Goal: Check status: Check status

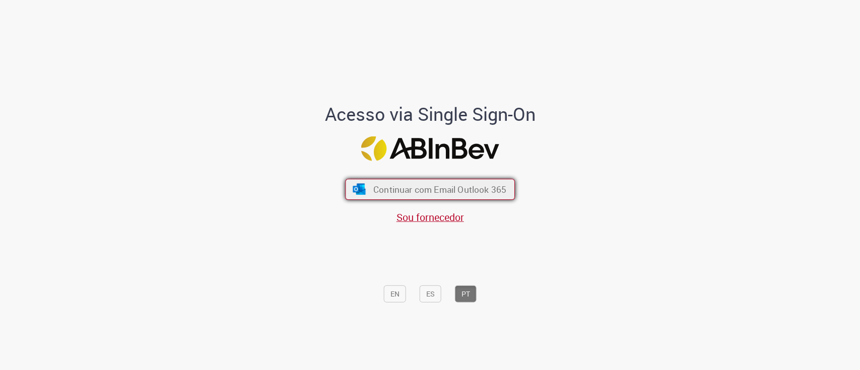
click at [467, 192] on span "Continuar com Email Outlook 365" at bounding box center [439, 189] width 133 height 12
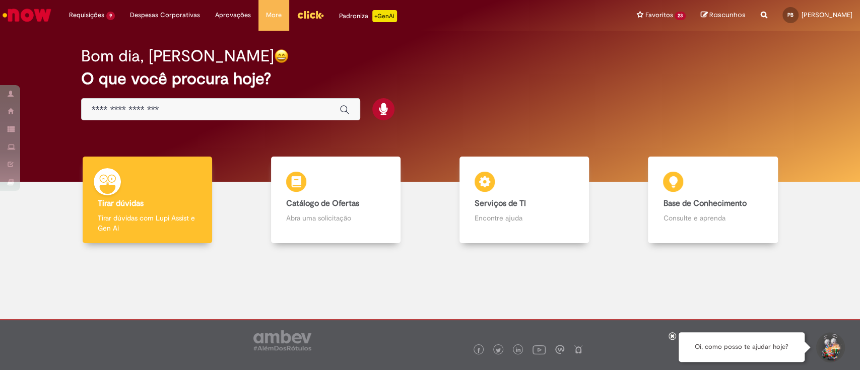
click at [302, 19] on img "Menu Cabeçalho" at bounding box center [310, 14] width 27 height 15
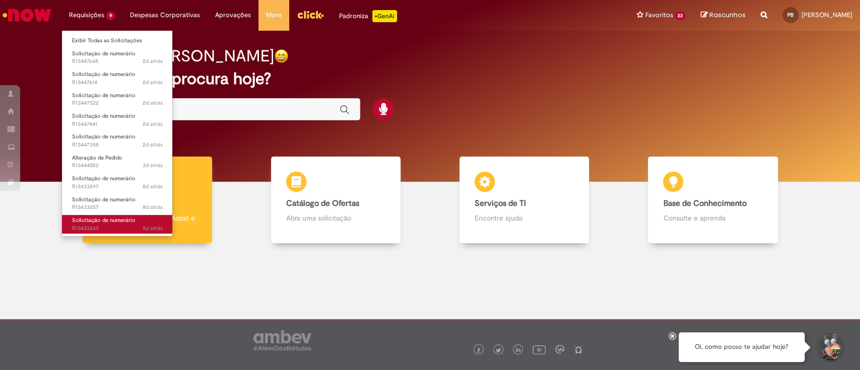
click at [99, 216] on link "Solicitação de numerário 8d atrás 8 dias atrás R13433243" at bounding box center [117, 224] width 111 height 19
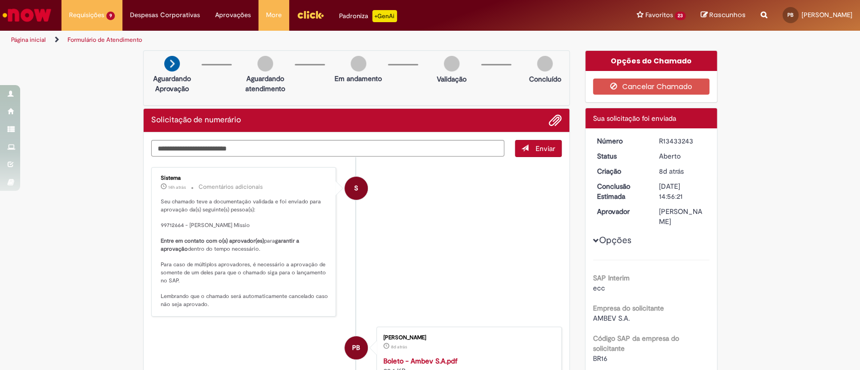
click at [676, 140] on div "R13433243" at bounding box center [682, 141] width 47 height 10
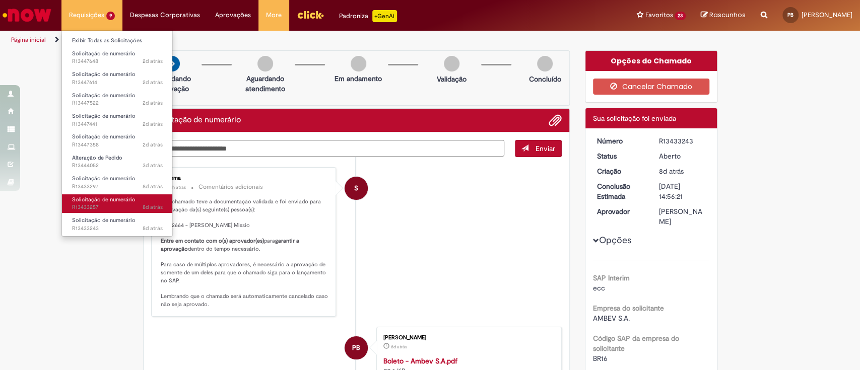
click at [119, 198] on span "Solicitação de numerário" at bounding box center [103, 200] width 63 height 8
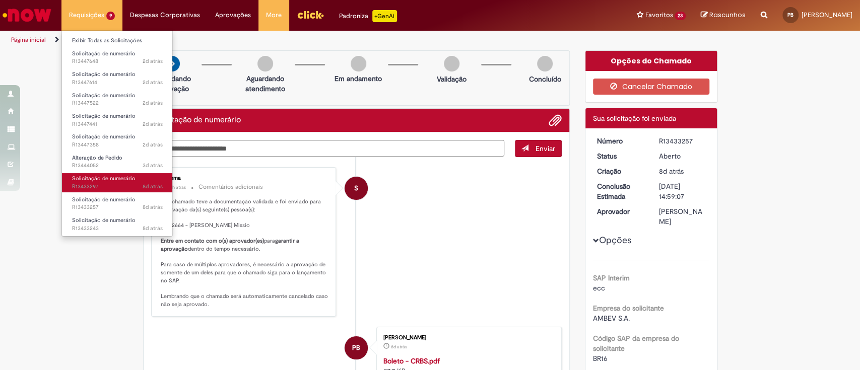
click at [99, 180] on span "Solicitação de numerário" at bounding box center [103, 179] width 63 height 8
click at [112, 179] on span "Solicitação de numerário" at bounding box center [103, 179] width 63 height 8
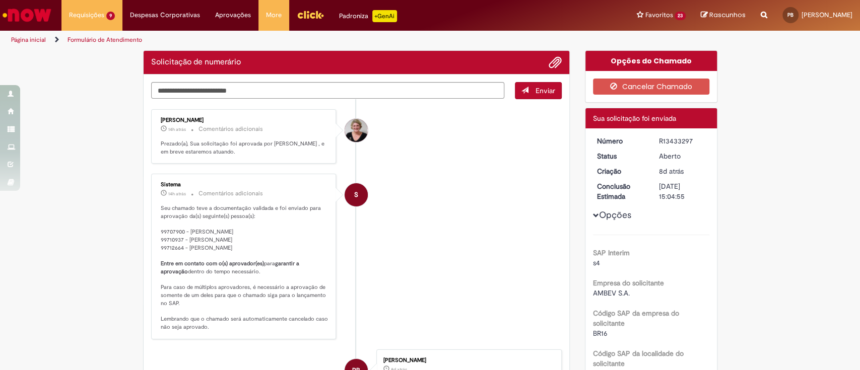
click at [446, 220] on li "S Sistema 14h atrás 14 horas atrás Comentários adicionais Seu chamado teve a do…" at bounding box center [356, 256] width 411 height 165
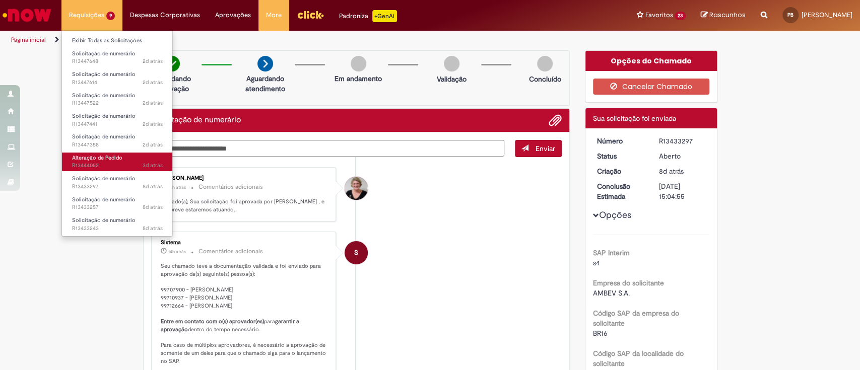
click at [97, 159] on span "Alteração de Pedido" at bounding box center [97, 158] width 50 height 8
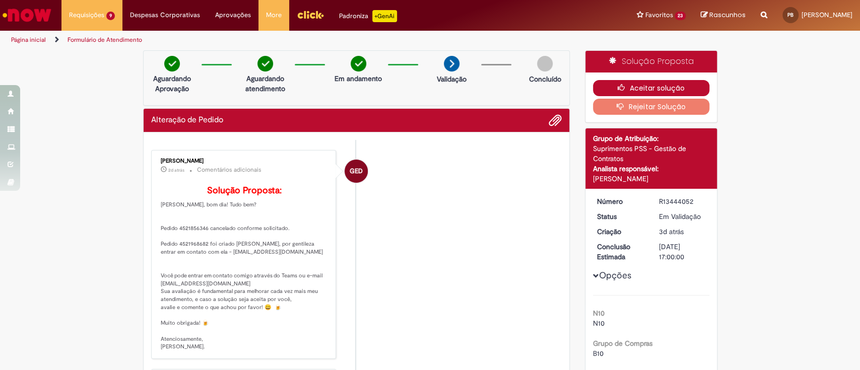
click at [624, 88] on icon "button" at bounding box center [623, 87] width 12 height 7
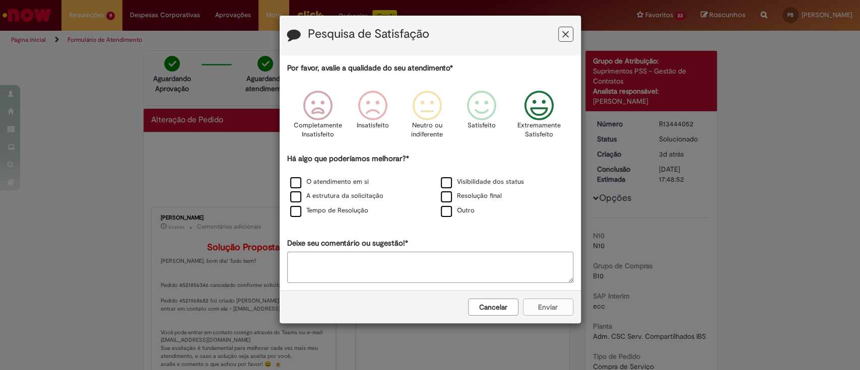
click at [544, 109] on icon "Feedback" at bounding box center [539, 106] width 38 height 30
click at [297, 196] on label "A estrutura da solicitação" at bounding box center [336, 196] width 93 height 10
click at [544, 306] on button "Enviar" at bounding box center [548, 307] width 50 height 17
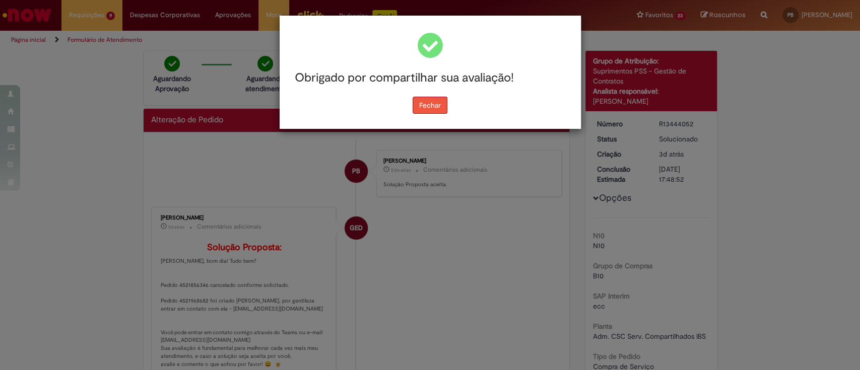
click at [442, 107] on button "Fechar" at bounding box center [429, 105] width 35 height 17
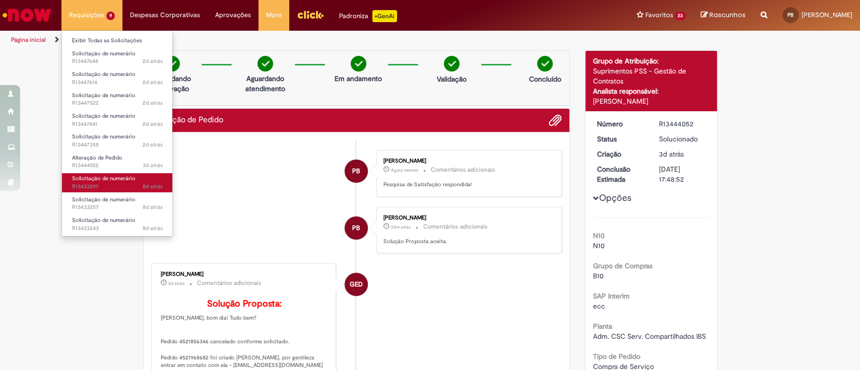
click at [99, 180] on span "Solicitação de numerário" at bounding box center [103, 179] width 63 height 8
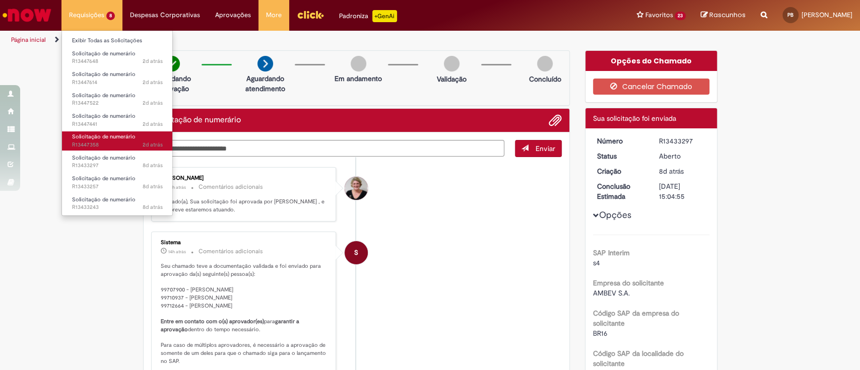
click at [100, 143] on span "2d atrás 2 dias atrás R13447358" at bounding box center [117, 145] width 91 height 8
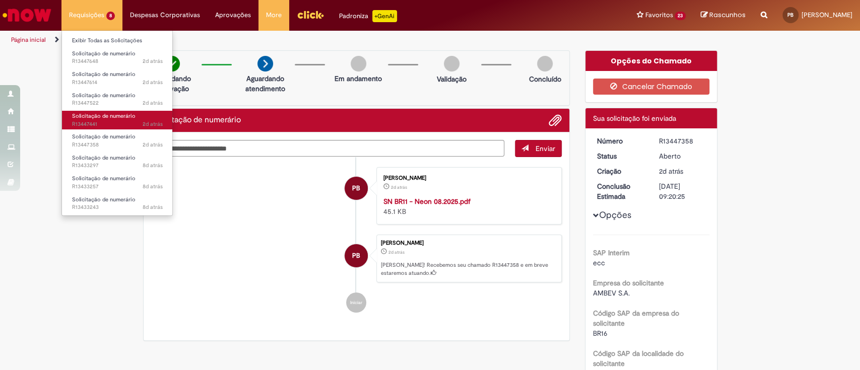
click at [99, 123] on span "2d atrás 2 dias atrás R13447441" at bounding box center [117, 124] width 91 height 8
click at [106, 123] on span "2d atrás 2 dias atrás R13447441" at bounding box center [117, 124] width 91 height 8
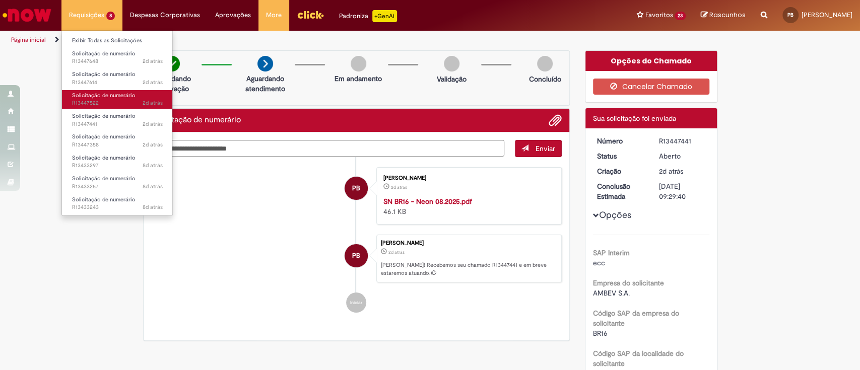
click at [105, 101] on span "2d atrás 2 dias atrás R13447522" at bounding box center [117, 103] width 91 height 8
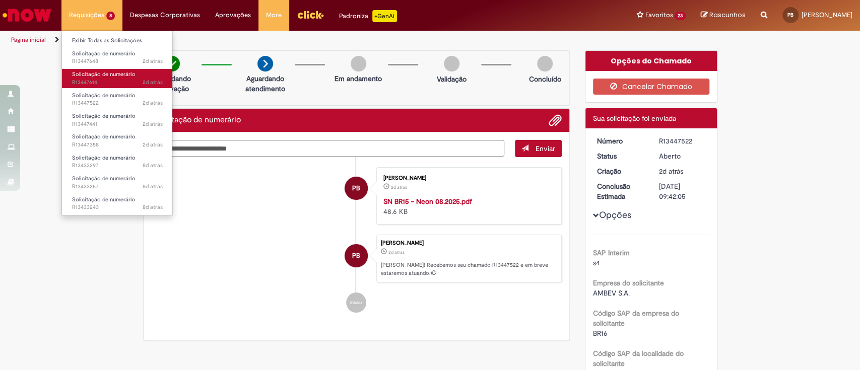
click at [115, 73] on span "Solicitação de numerário" at bounding box center [103, 75] width 63 height 8
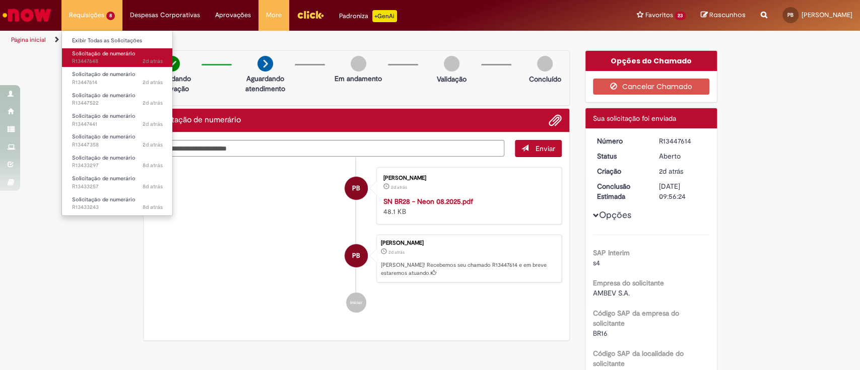
click at [113, 61] on span "2d atrás 2 dias atrás R13447648" at bounding box center [117, 61] width 91 height 8
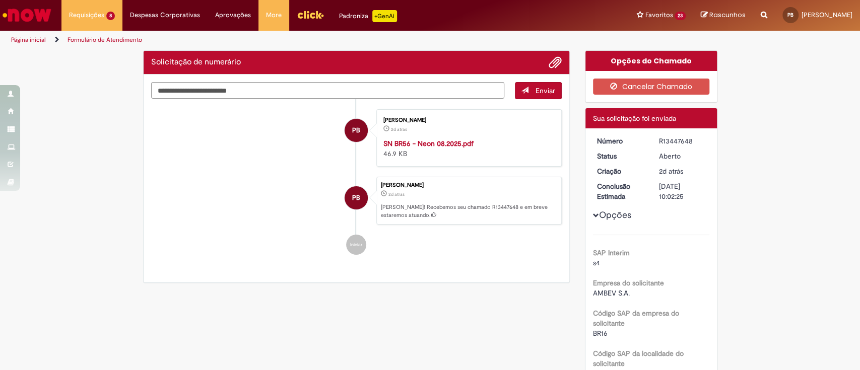
click at [242, 228] on ul "PB [PERSON_NAME] 2d atrás 2 dias atrás SN BR56 - Neon 08.2025.pdf 46.9 KB PB [P…" at bounding box center [356, 182] width 411 height 166
